Goal: Use online tool/utility: Utilize a website feature to perform a specific function

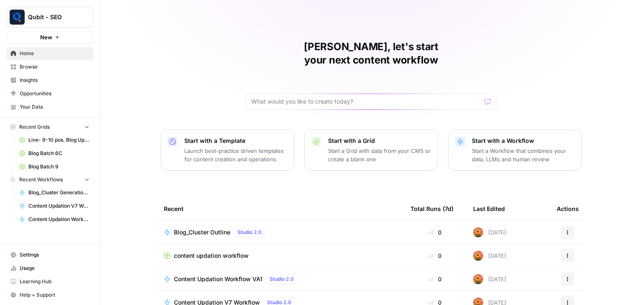
scroll to position [79, 0]
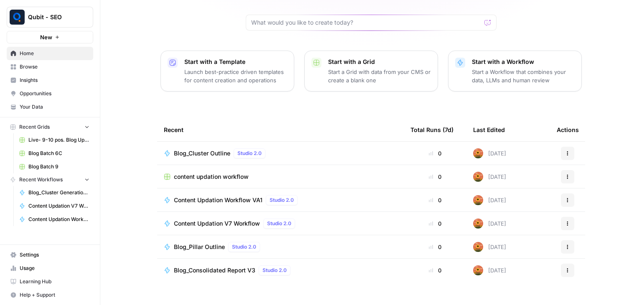
click at [234, 173] on span "content updation workflow" at bounding box center [211, 177] width 75 height 8
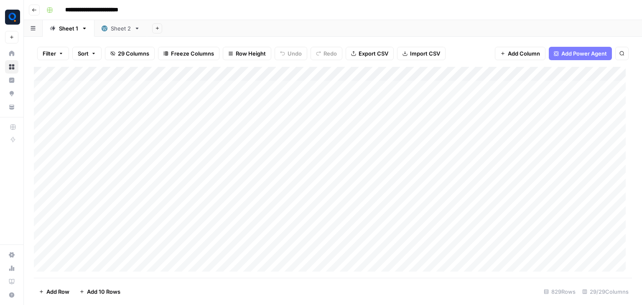
click at [158, 30] on icon "button" at bounding box center [157, 28] width 5 height 5
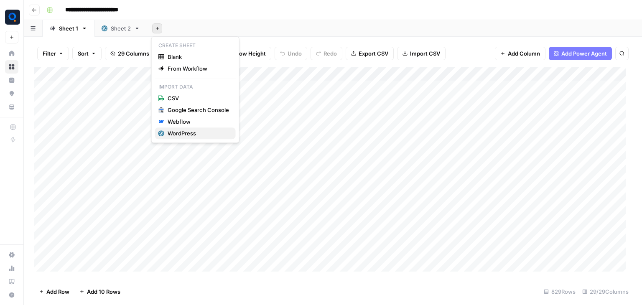
click at [186, 131] on div "WordPress" at bounding box center [198, 133] width 61 height 8
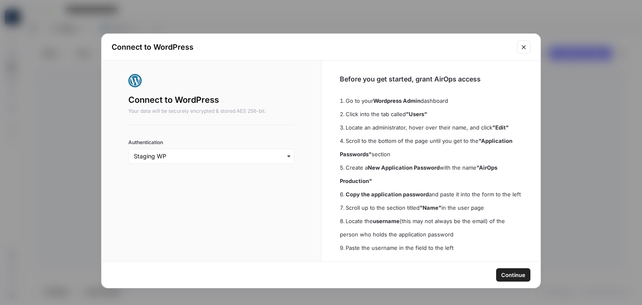
click at [267, 161] on div "button" at bounding box center [211, 156] width 166 height 15
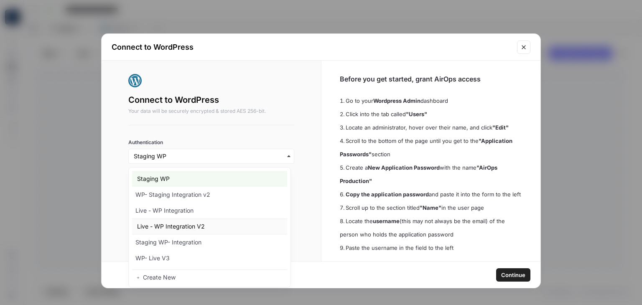
click at [229, 221] on div "Live - WP Integration V2" at bounding box center [209, 227] width 155 height 16
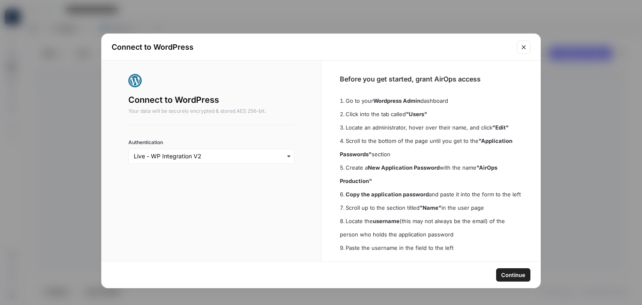
click at [505, 278] on span "Continue" at bounding box center [513, 275] width 24 height 8
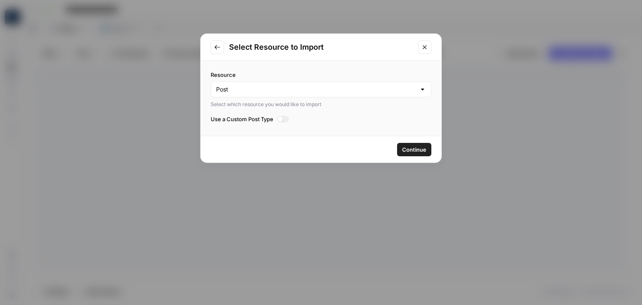
click at [309, 94] on div "Post" at bounding box center [321, 90] width 221 height 16
click at [309, 94] on div at bounding box center [321, 90] width 221 height 16
type input "Post"
click at [285, 137] on div "Continue" at bounding box center [321, 149] width 241 height 26
click at [424, 146] on span "Continue" at bounding box center [414, 149] width 24 height 8
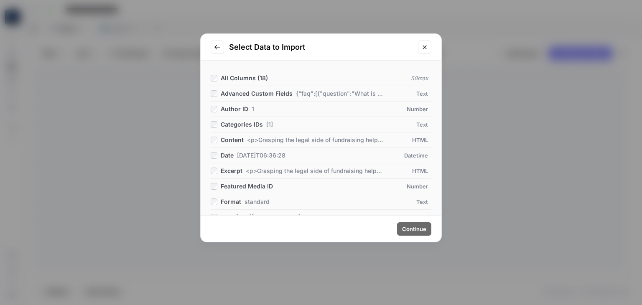
click at [244, 77] on span "All Columns ( 18 )" at bounding box center [244, 77] width 47 height 7
click at [415, 230] on span "Continue" at bounding box center [414, 229] width 24 height 8
